Goal: Task Accomplishment & Management: Use online tool/utility

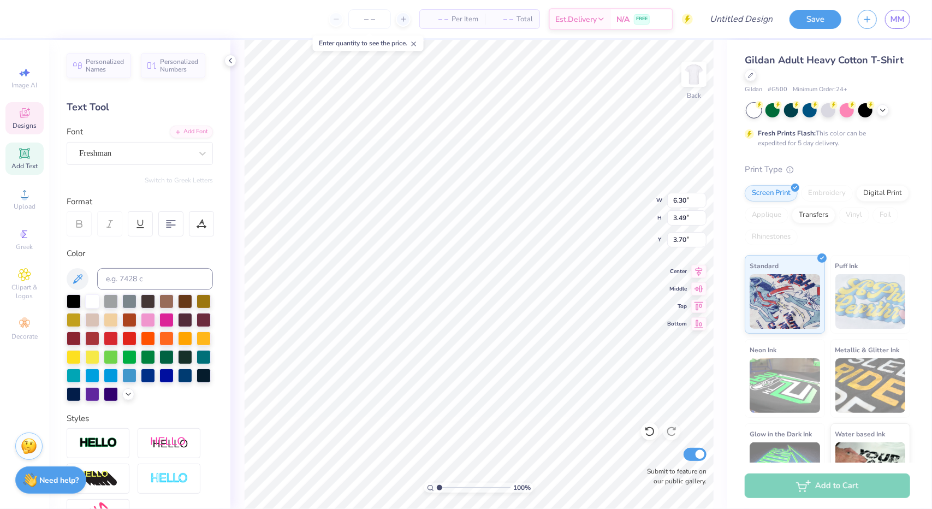
scroll to position [9, 1]
click at [113, 156] on div "Freshman" at bounding box center [135, 153] width 115 height 17
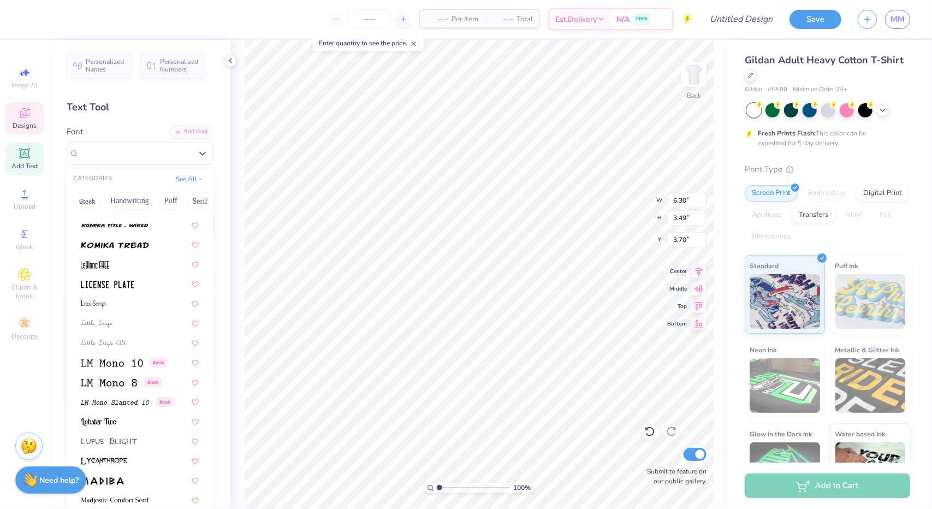
scroll to position [3651, 0]
click at [129, 279] on span at bounding box center [108, 284] width 54 height 11
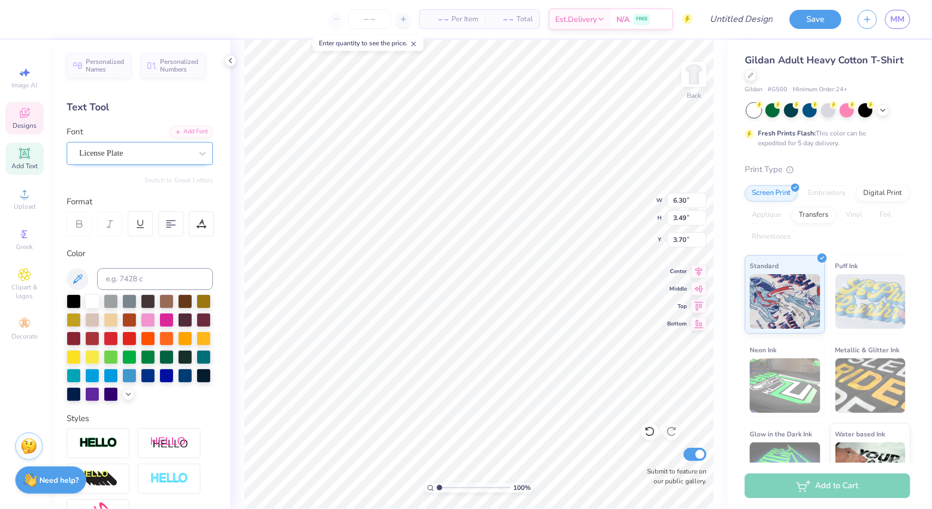
click at [149, 155] on div "License Plate" at bounding box center [135, 153] width 115 height 17
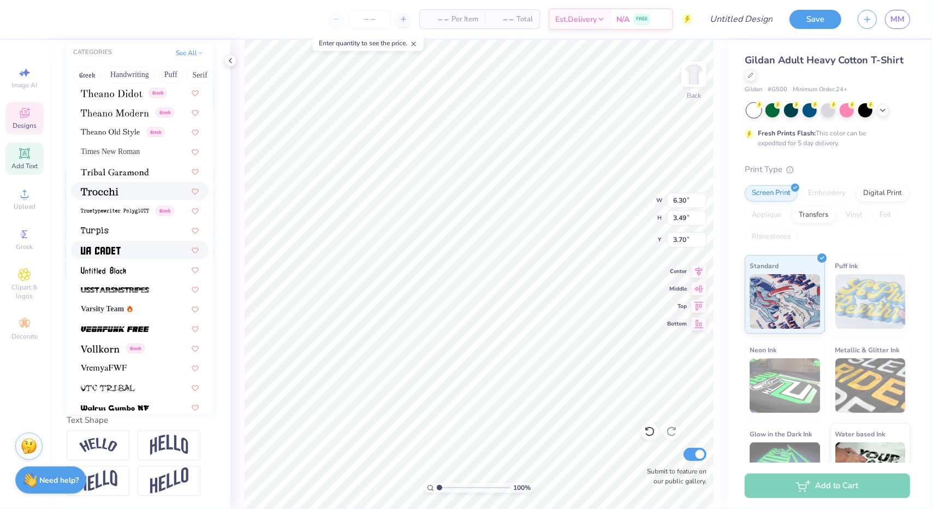
scroll to position [5656, 0]
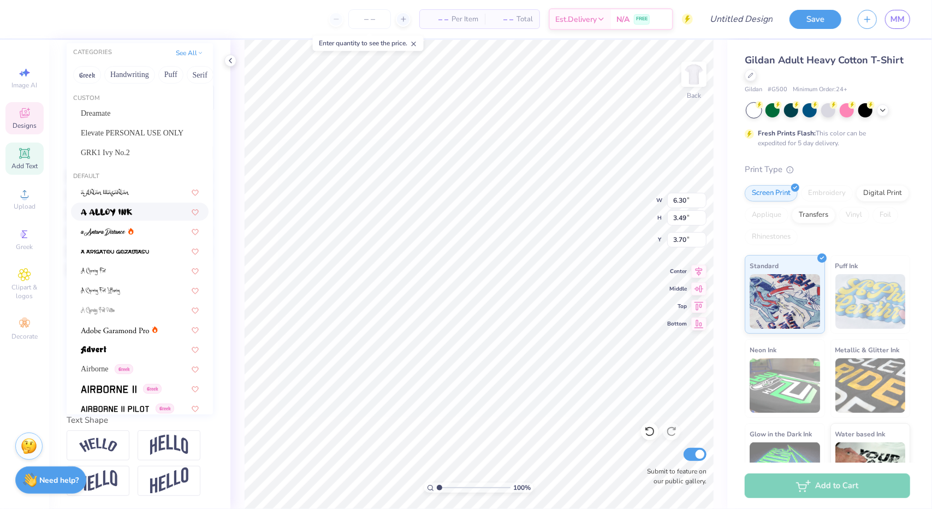
scroll to position [0, 0]
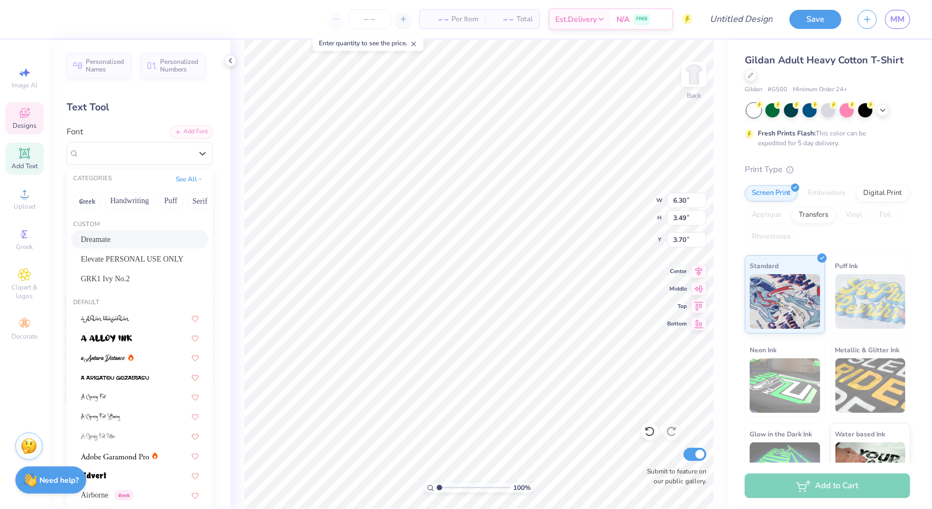
click at [110, 235] on span "Dreamate" at bounding box center [95, 239] width 29 height 11
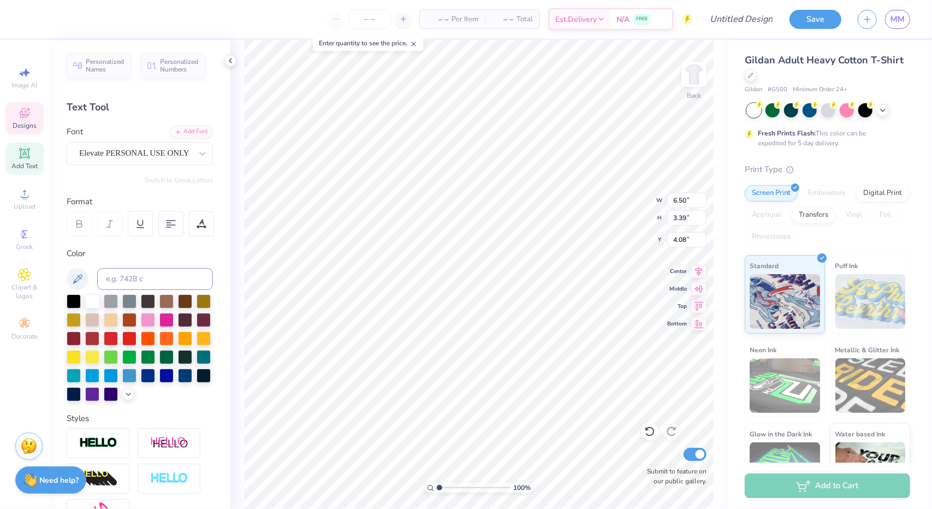
type input "6.50"
type input "3.39"
type input "4.08"
type input "5.70"
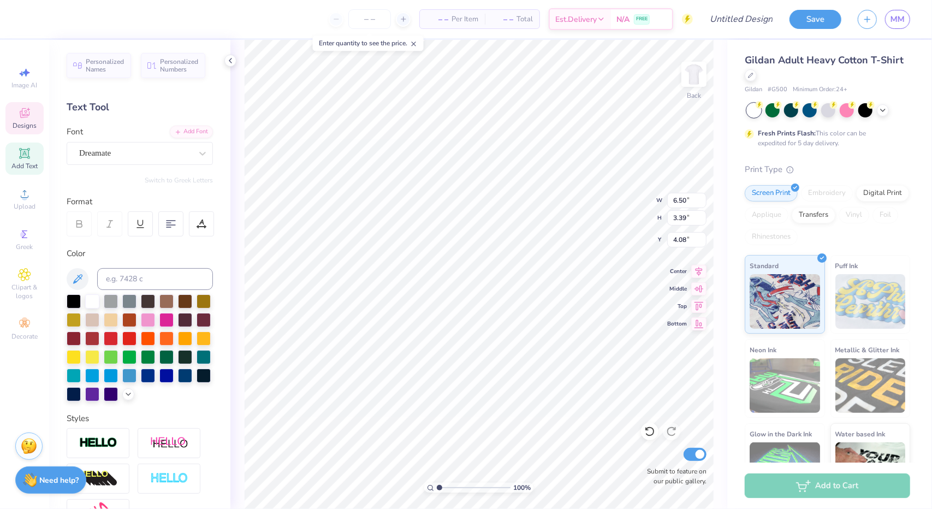
type input "3.10"
type input "3.76"
click at [154, 148] on div "Dreamate" at bounding box center [135, 153] width 115 height 17
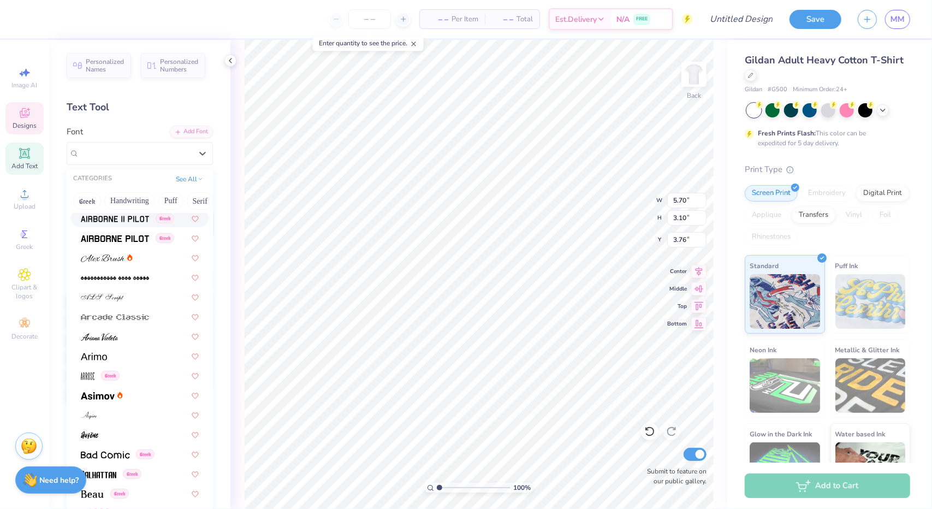
scroll to position [320, 0]
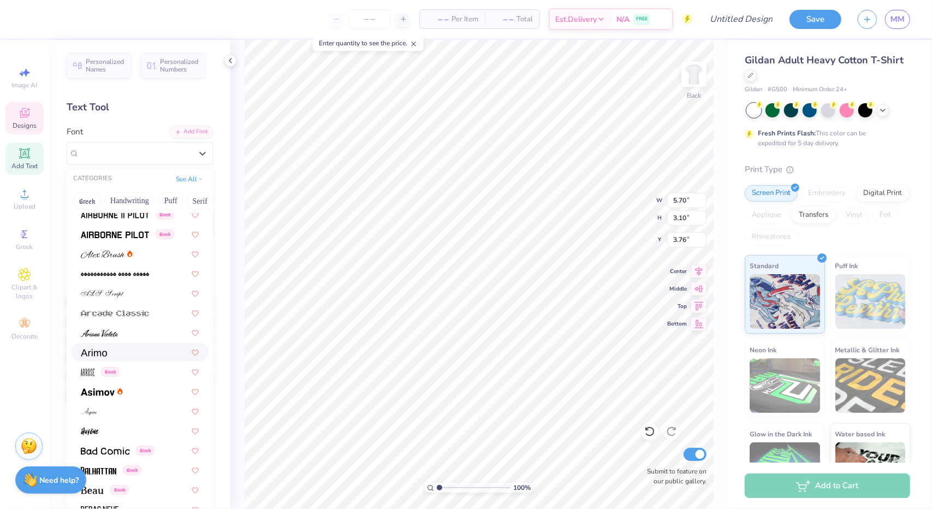
click at [139, 353] on div at bounding box center [140, 351] width 118 height 11
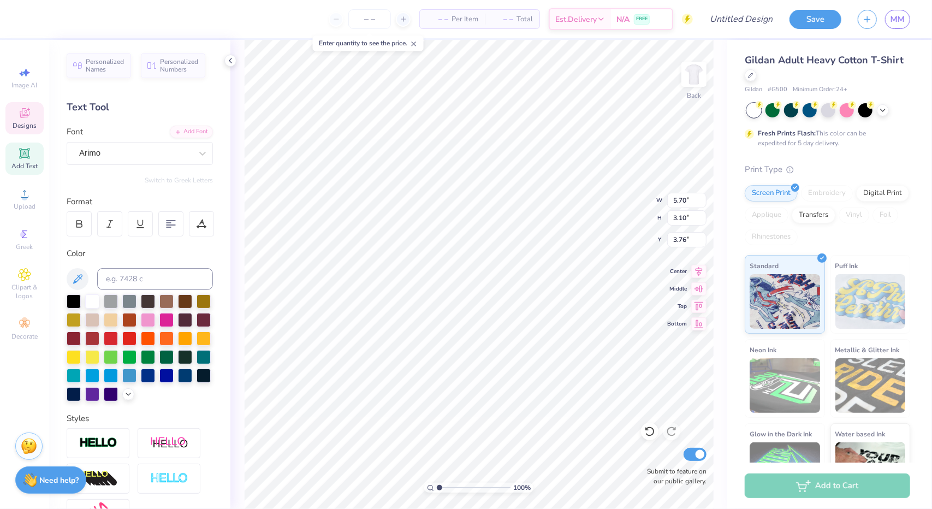
type input "4.72"
type input "2.67"
type input "3.95"
click at [159, 156] on div "Arimo" at bounding box center [135, 153] width 115 height 17
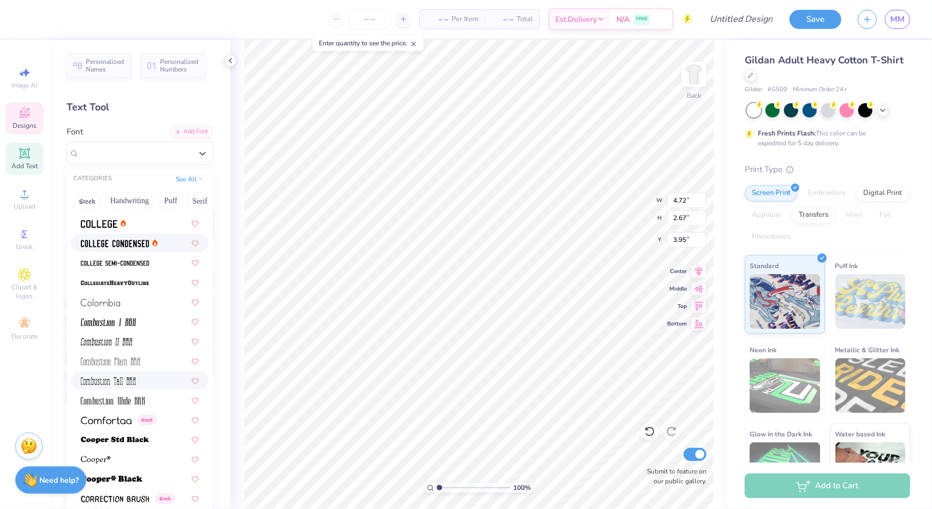
scroll to position [1541, 0]
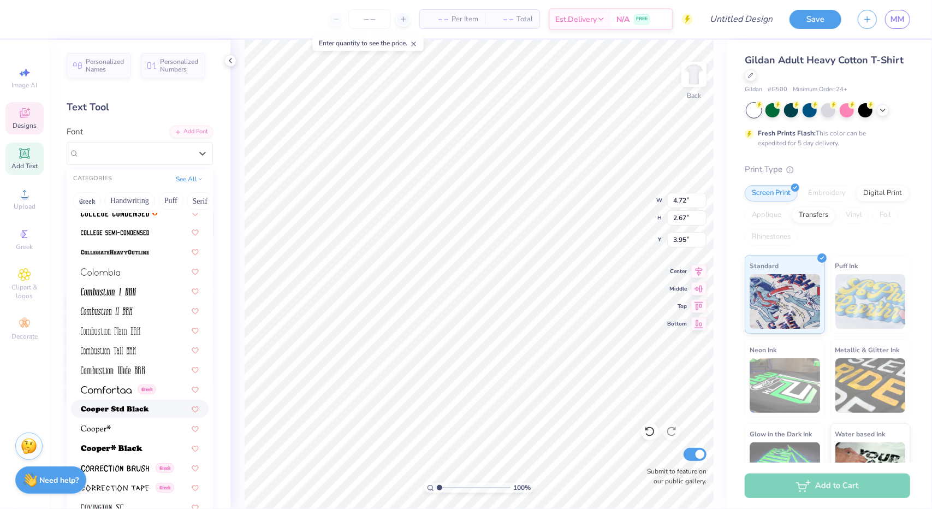
click at [141, 412] on img at bounding box center [115, 410] width 68 height 8
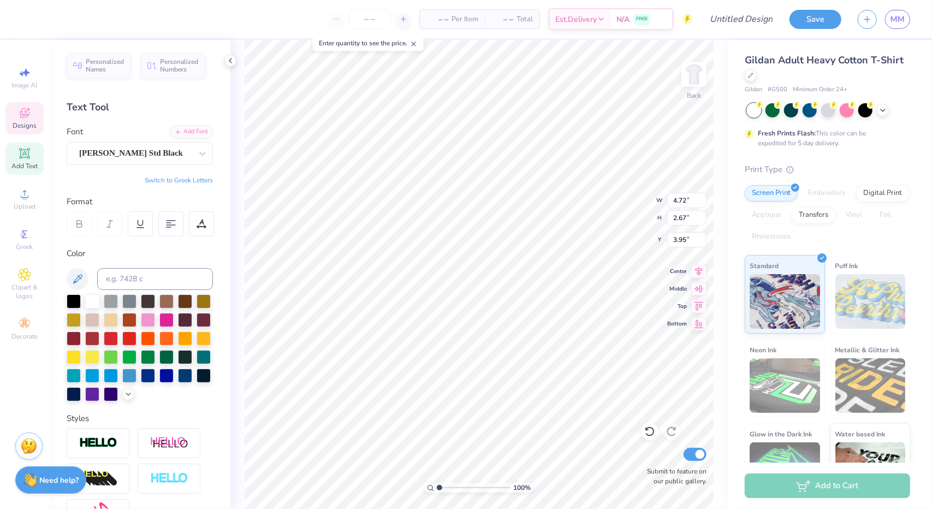
type input "5.97"
type input "3.09"
type input "3.77"
type input "6.50"
type input "3.39"
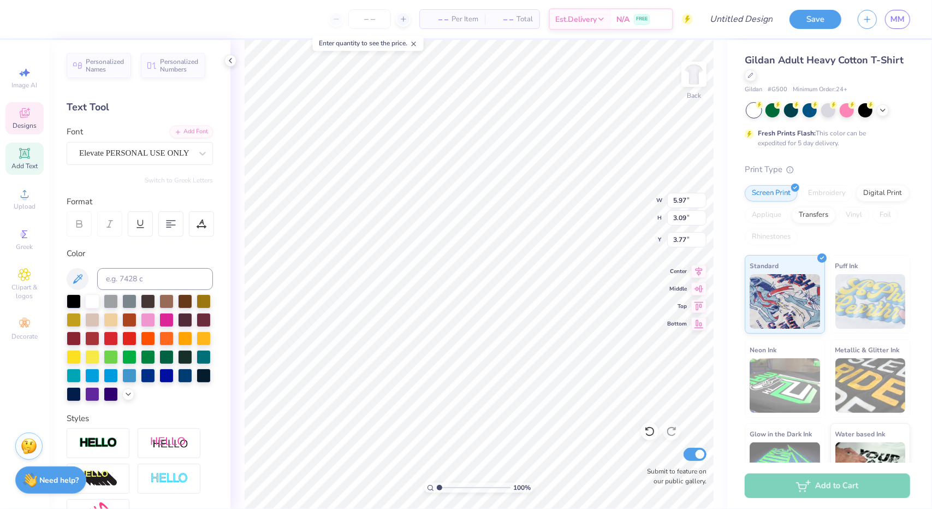
type input "4.08"
click at [193, 153] on div at bounding box center [203, 154] width 20 height 20
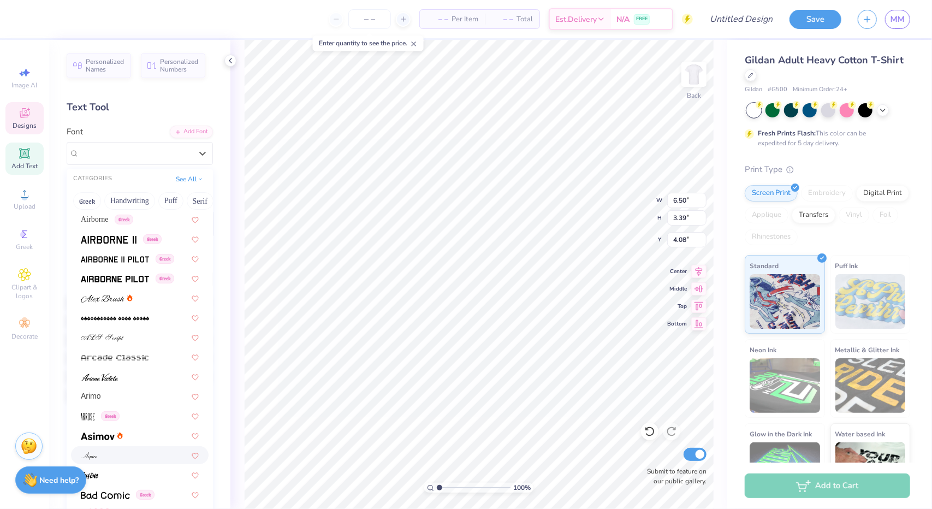
scroll to position [275, 0]
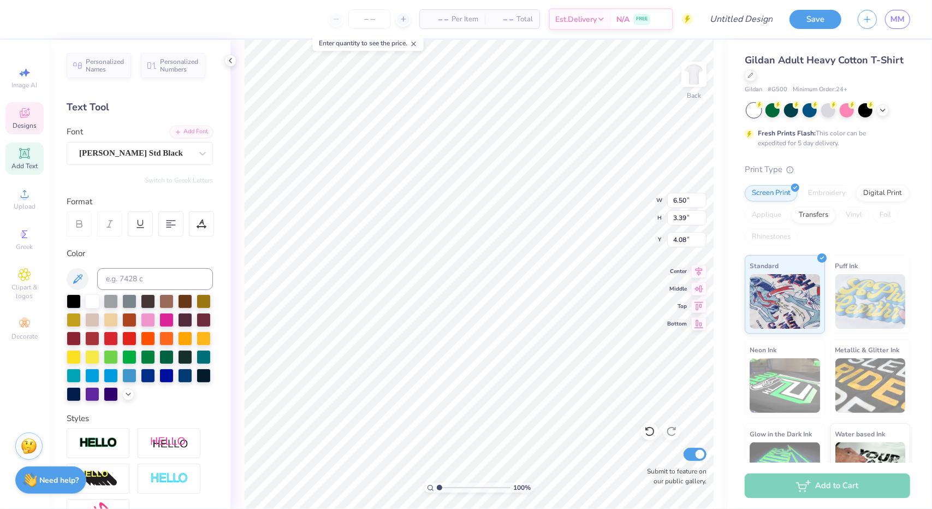
type input "5.97"
type input "3.09"
type input "3.77"
click at [168, 153] on div "[PERSON_NAME] Std Black" at bounding box center [135, 153] width 115 height 17
type input "4.53"
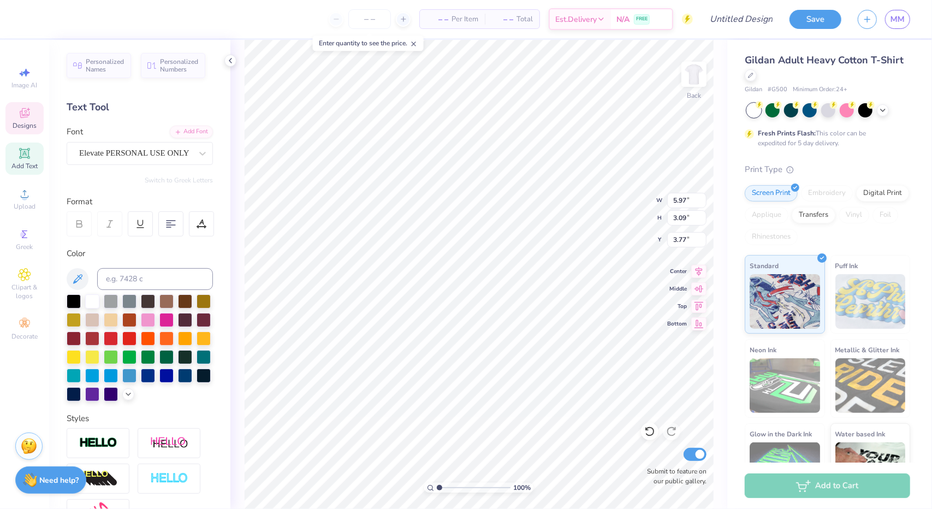
type input "3.02"
type input "4.65"
type input "6.50"
type input "3.39"
type input "4.08"
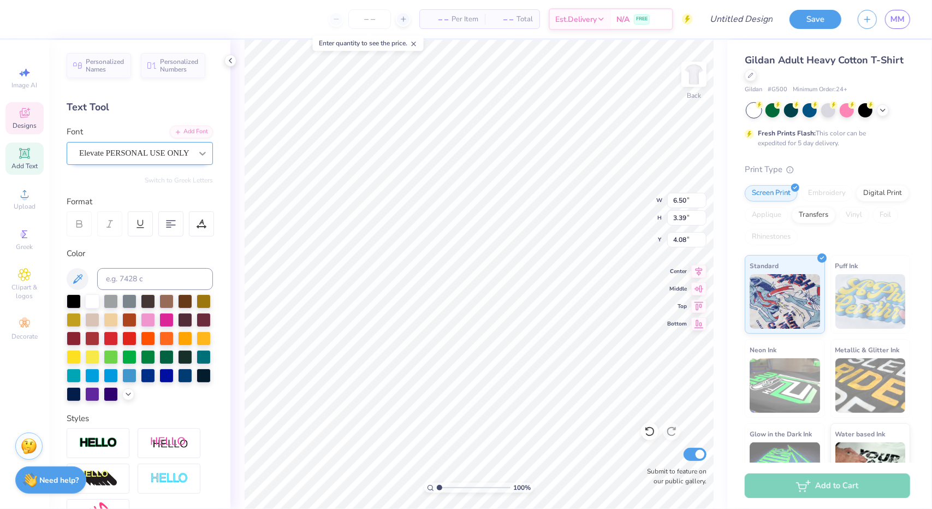
click at [197, 148] on icon at bounding box center [202, 153] width 11 height 11
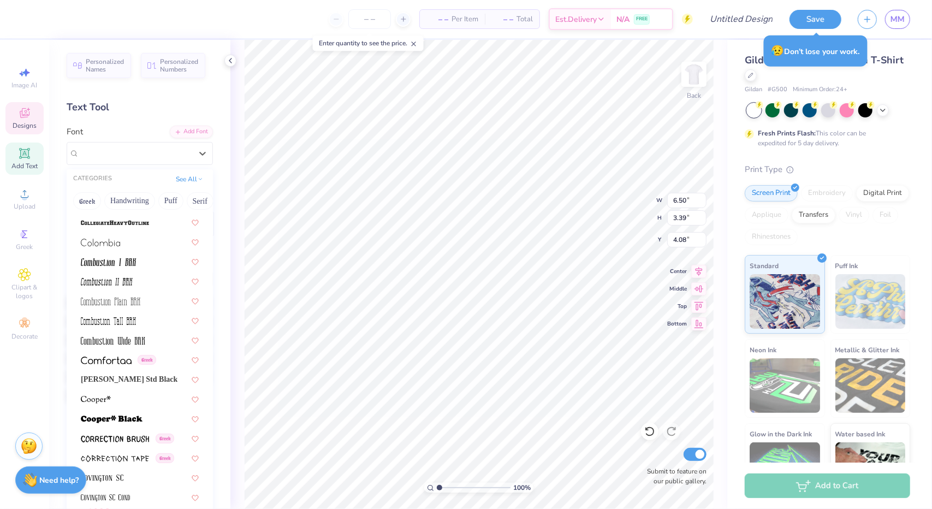
scroll to position [1572, 0]
click at [125, 374] on span "[PERSON_NAME] Std Black" at bounding box center [129, 377] width 97 height 11
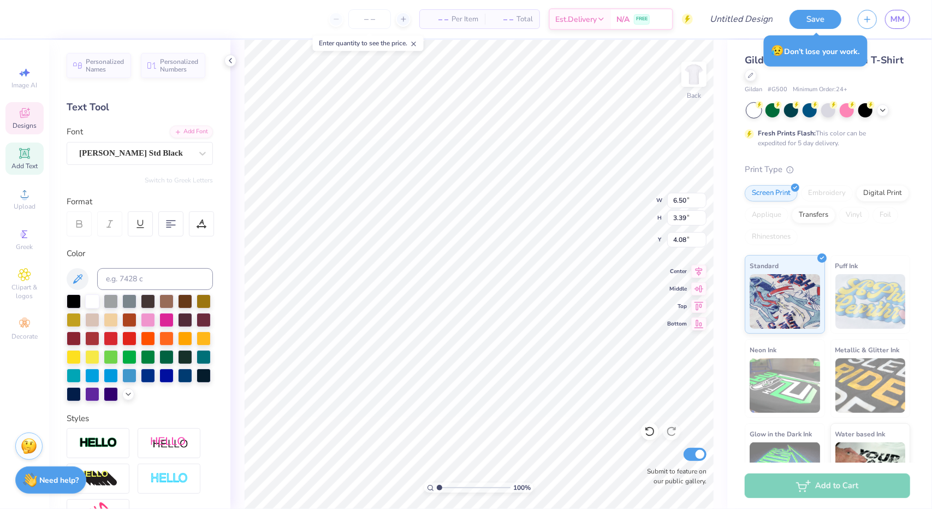
type input "6.24"
type input "3.00"
type input "3.94"
type input "4.53"
type input "3.02"
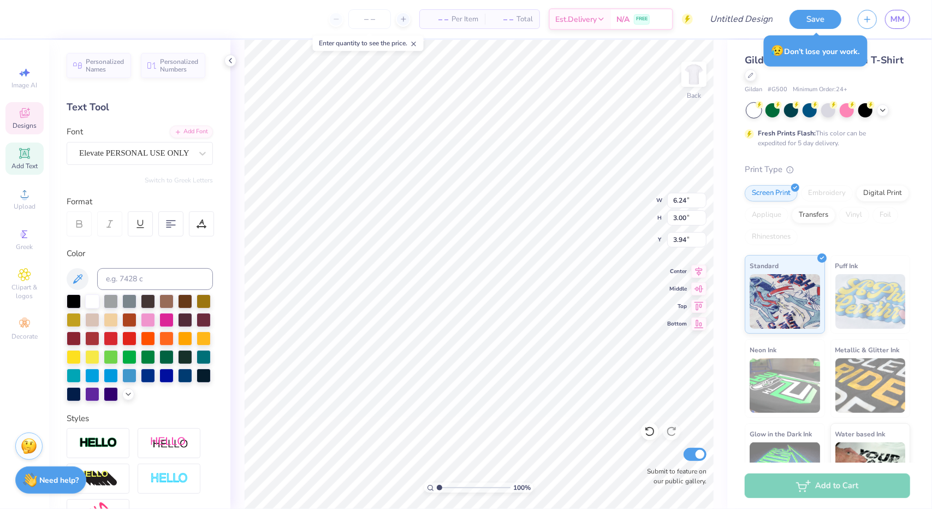
type input "4.65"
click at [163, 151] on div "Elevate PERSONAL USE ONLY" at bounding box center [135, 153] width 115 height 17
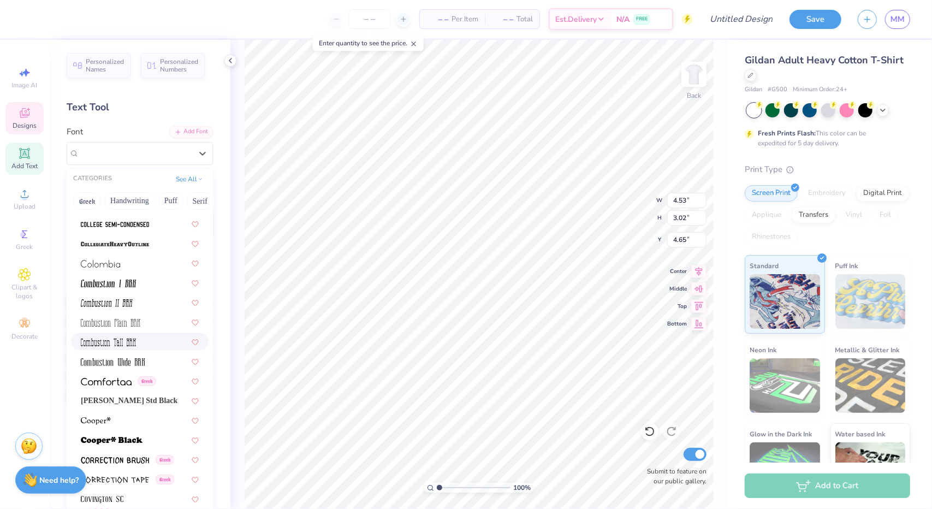
scroll to position [1665, 0]
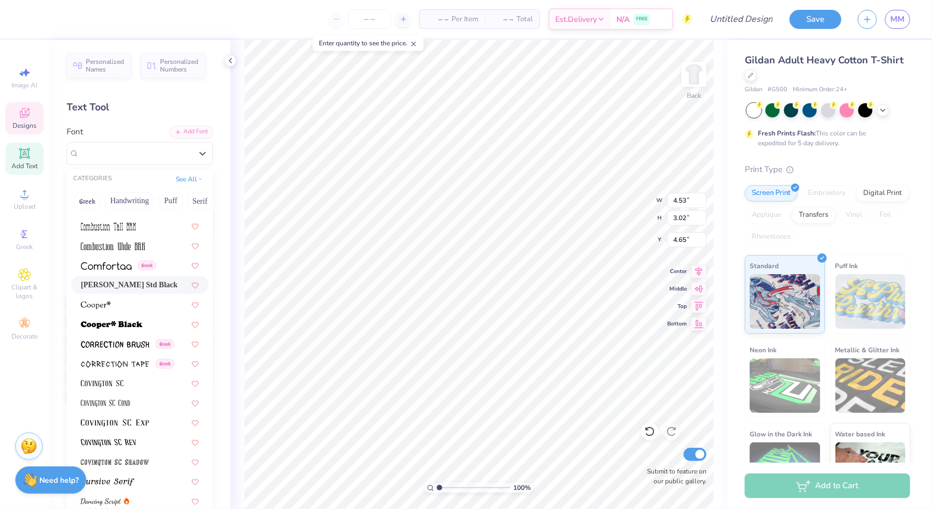
click at [133, 286] on span "[PERSON_NAME] Std Black" at bounding box center [129, 284] width 97 height 11
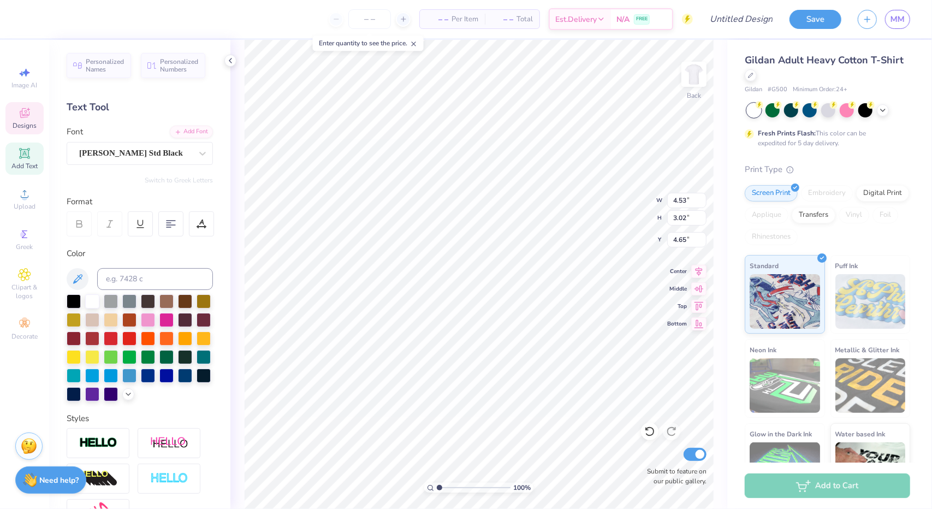
type input "3.73"
type input "2.42"
type input "4.95"
type input "5.33"
type input "6.24"
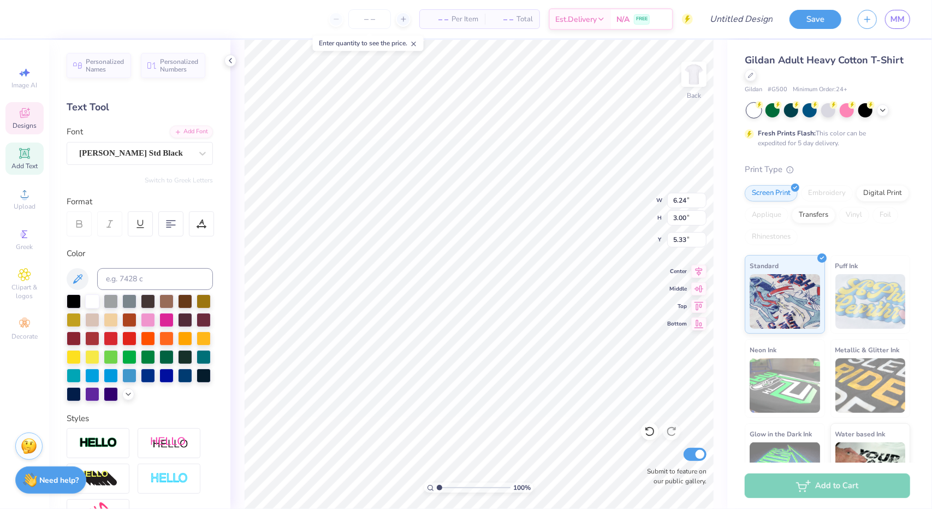
type input "3.00"
type input "3.34"
type input "5.97"
type input "3.09"
type input "2.73"
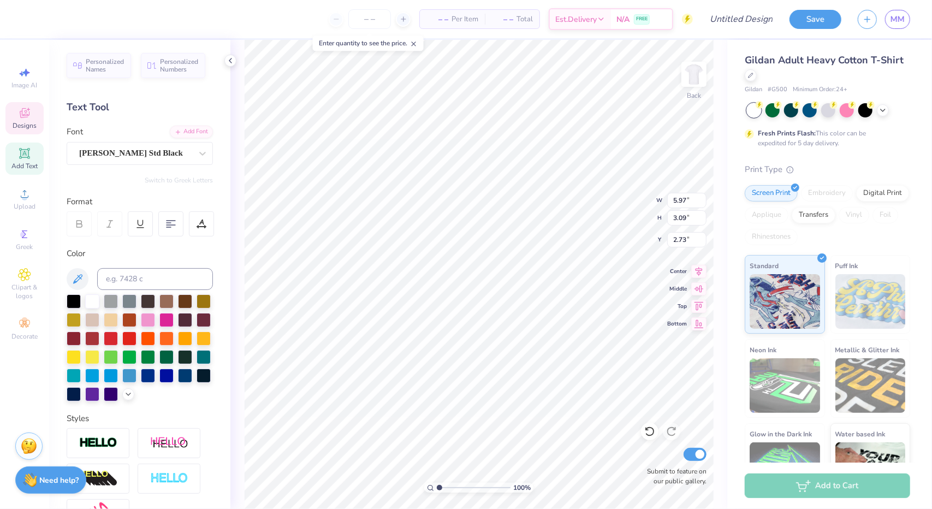
type input "6.24"
type input "3.00"
type input "3.34"
type input "3.73"
type input "2.42"
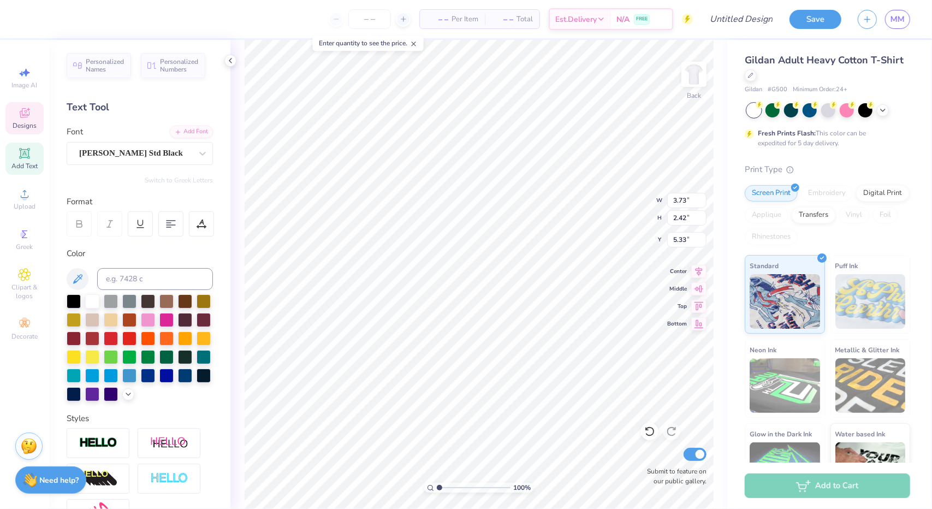
type input "4.40"
type input "3.54"
type textarea "FORE"
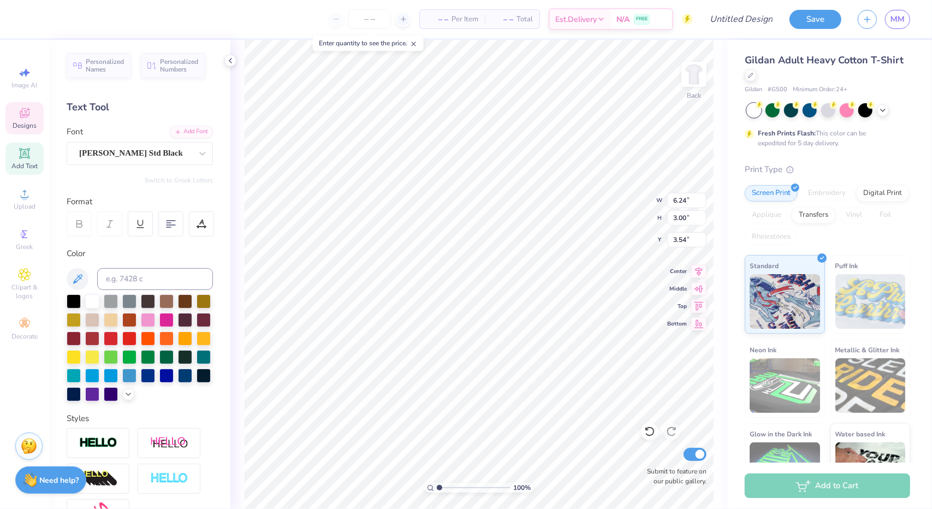
type input "6.24"
type input "3.00"
type input "3.54"
type textarea "SPEECH &"
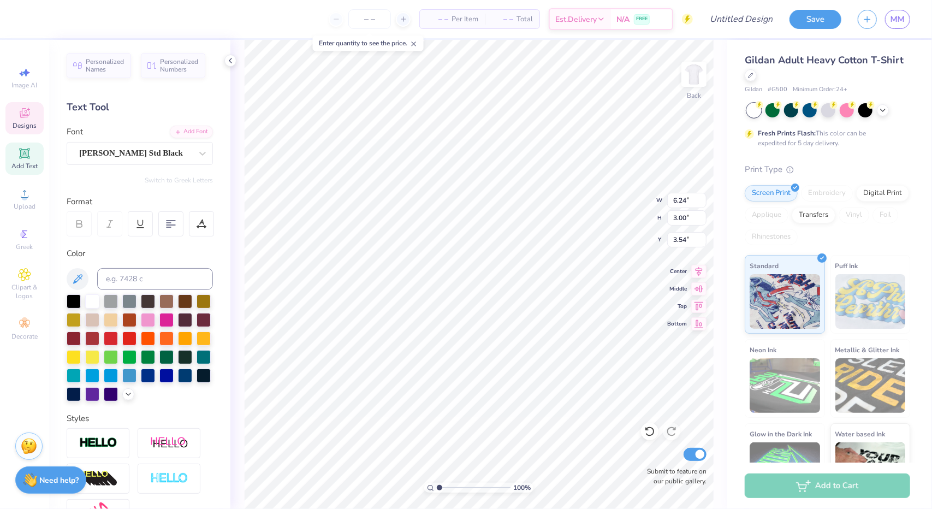
type input "3.73"
type input "2.42"
type input "4.40"
type textarea "h"
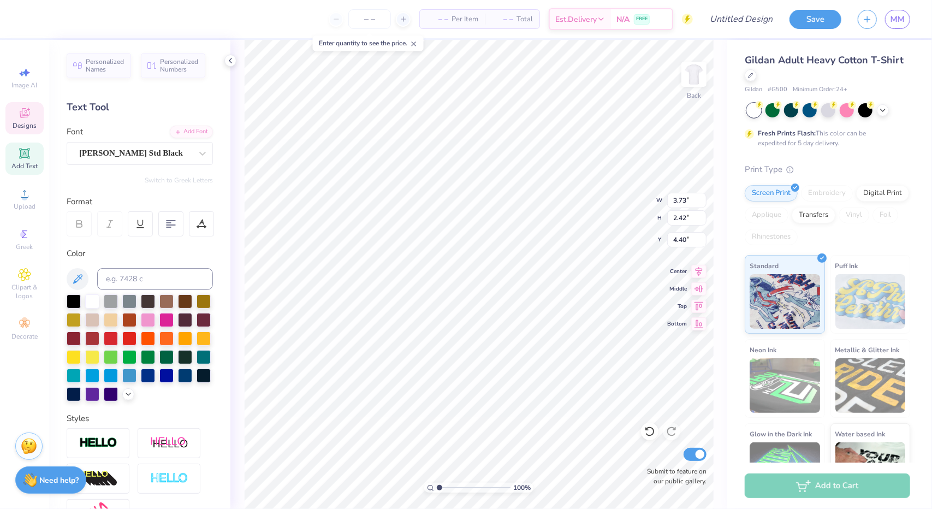
scroll to position [9, 2]
type textarea "HEARING"
type input "5.97"
type input "3.40"
type input "2.50"
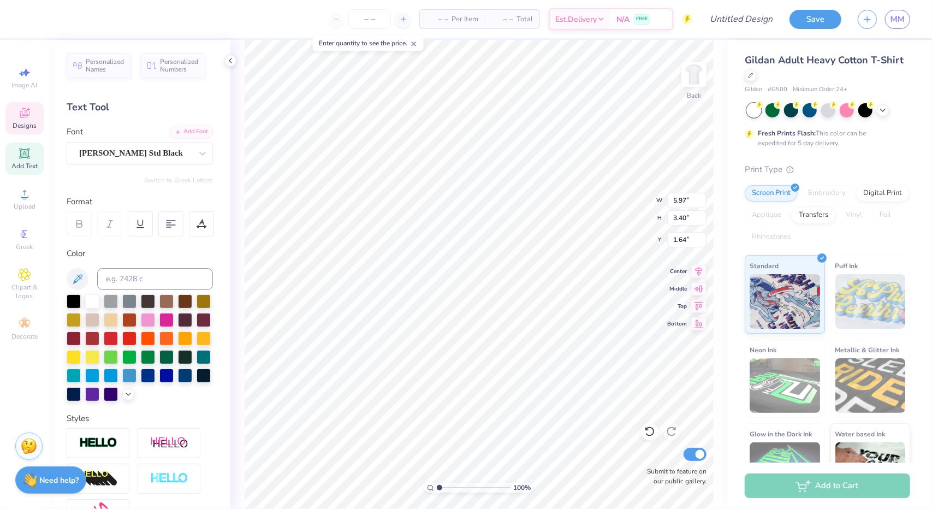
type input "1.64"
type input "4.53"
type input "7.33"
type input "8.42"
type input "0.81"
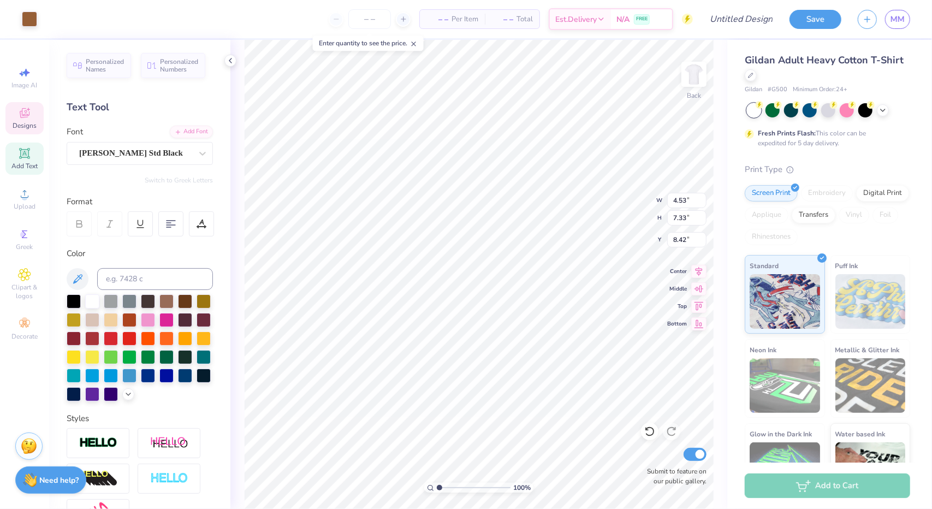
type input "0.55"
click at [648, 433] on icon at bounding box center [649, 431] width 11 height 11
type input "6.54"
click at [646, 433] on icon at bounding box center [649, 431] width 11 height 11
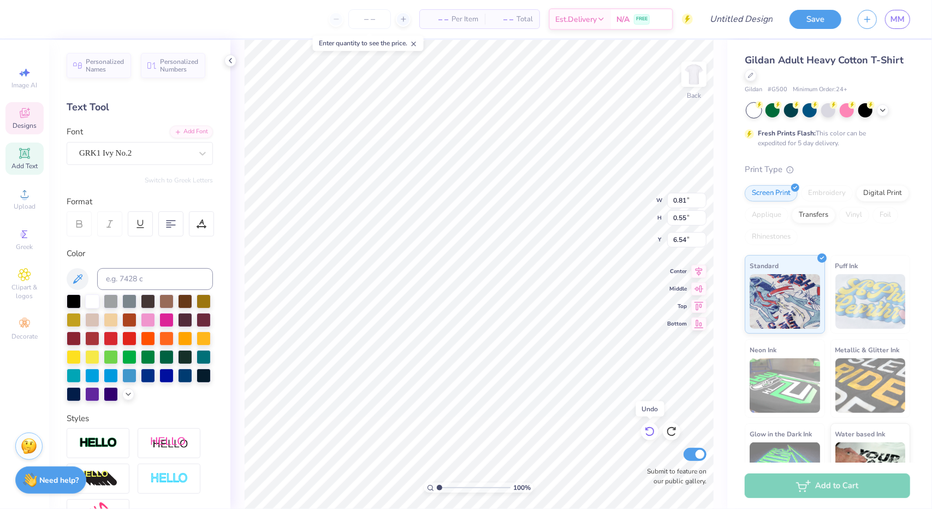
click at [646, 433] on icon at bounding box center [649, 431] width 11 height 11
click at [668, 435] on icon at bounding box center [671, 432] width 9 height 10
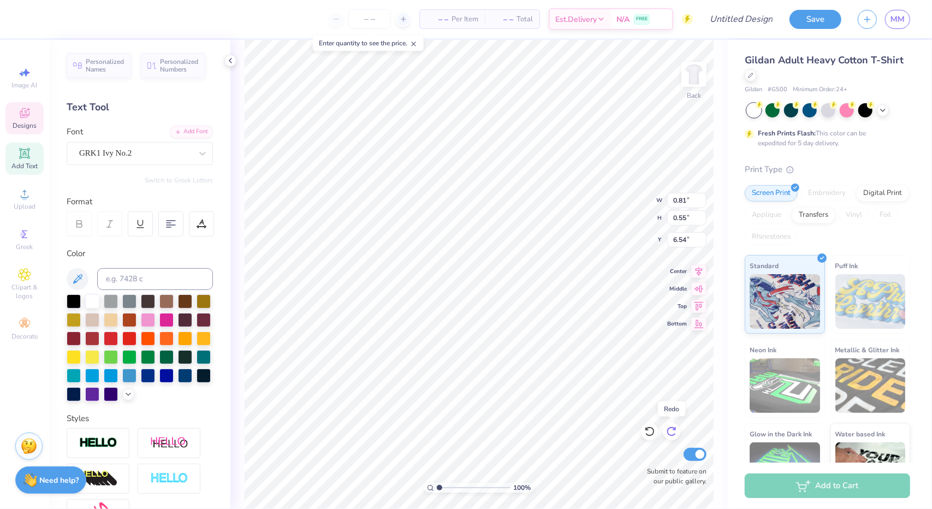
click at [668, 435] on icon at bounding box center [671, 432] width 9 height 10
type input "8.75"
type input "2.77"
type input "1.05"
type input "8.75"
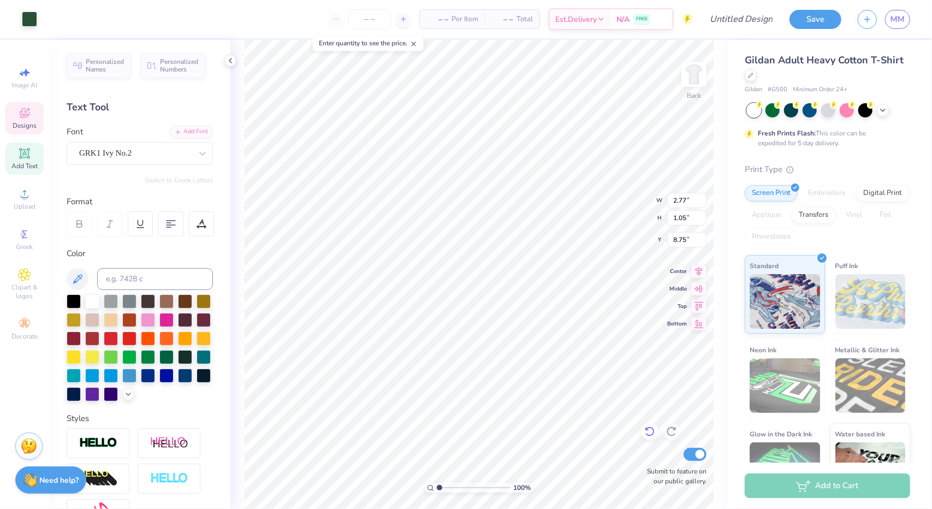
type input "0.81"
type input "0.55"
type input "8.75"
type input "10.16"
type input "4.99"
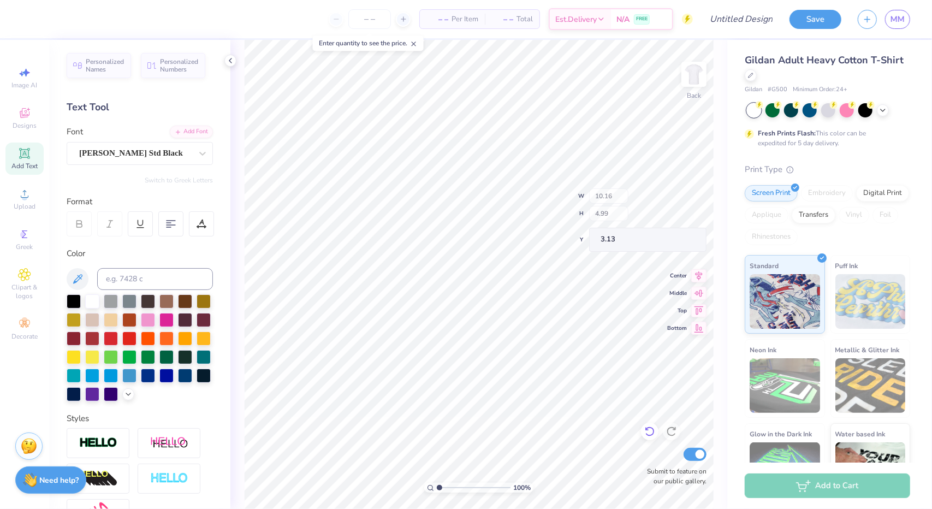
type input "4.48"
